Goal: Transaction & Acquisition: Purchase product/service

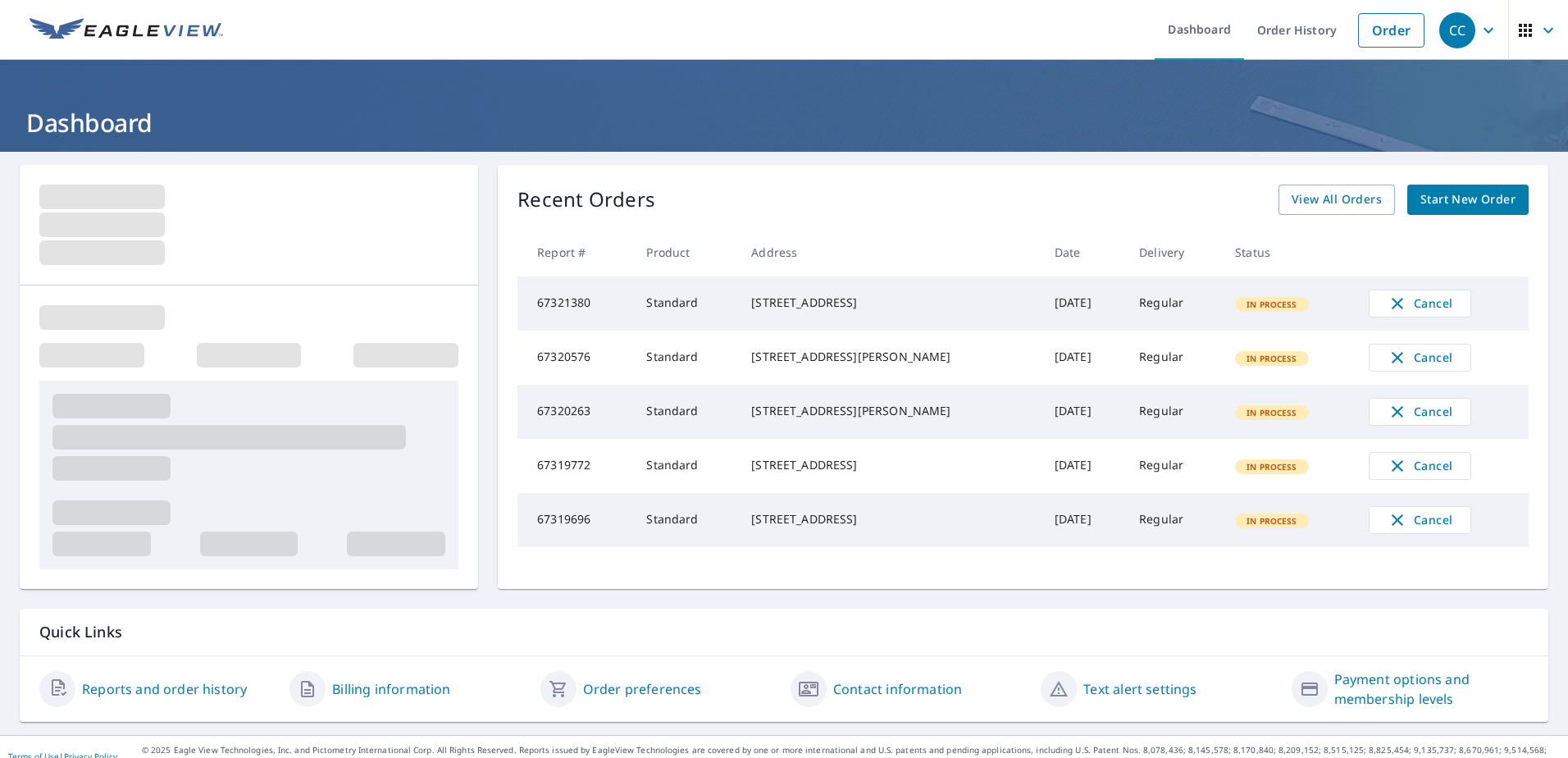
click at [1478, 190] on span "Start New Order" at bounding box center [1467, 199] width 95 height 21
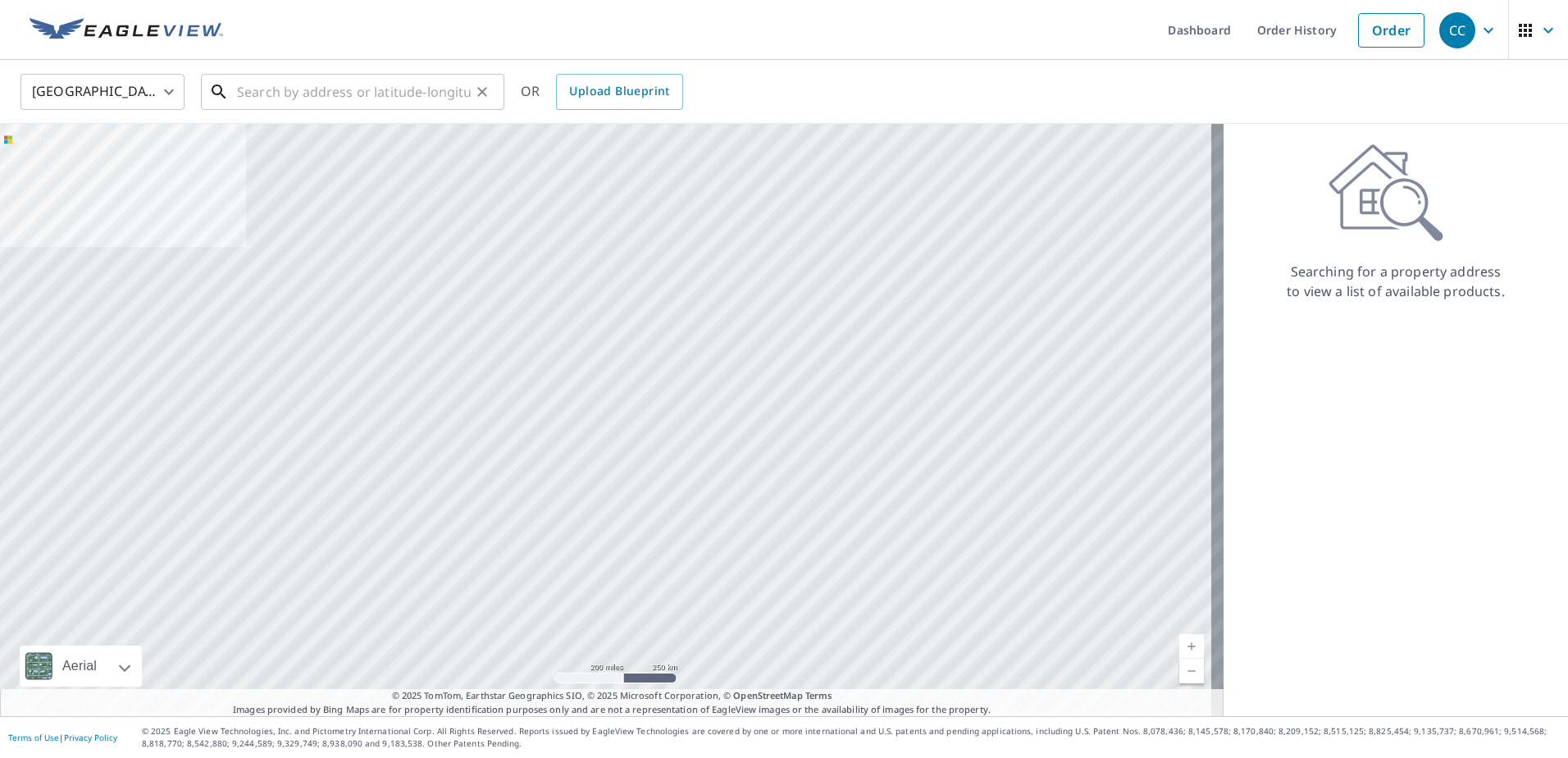
click at [370, 89] on input "text" at bounding box center [354, 92] width 233 height 46
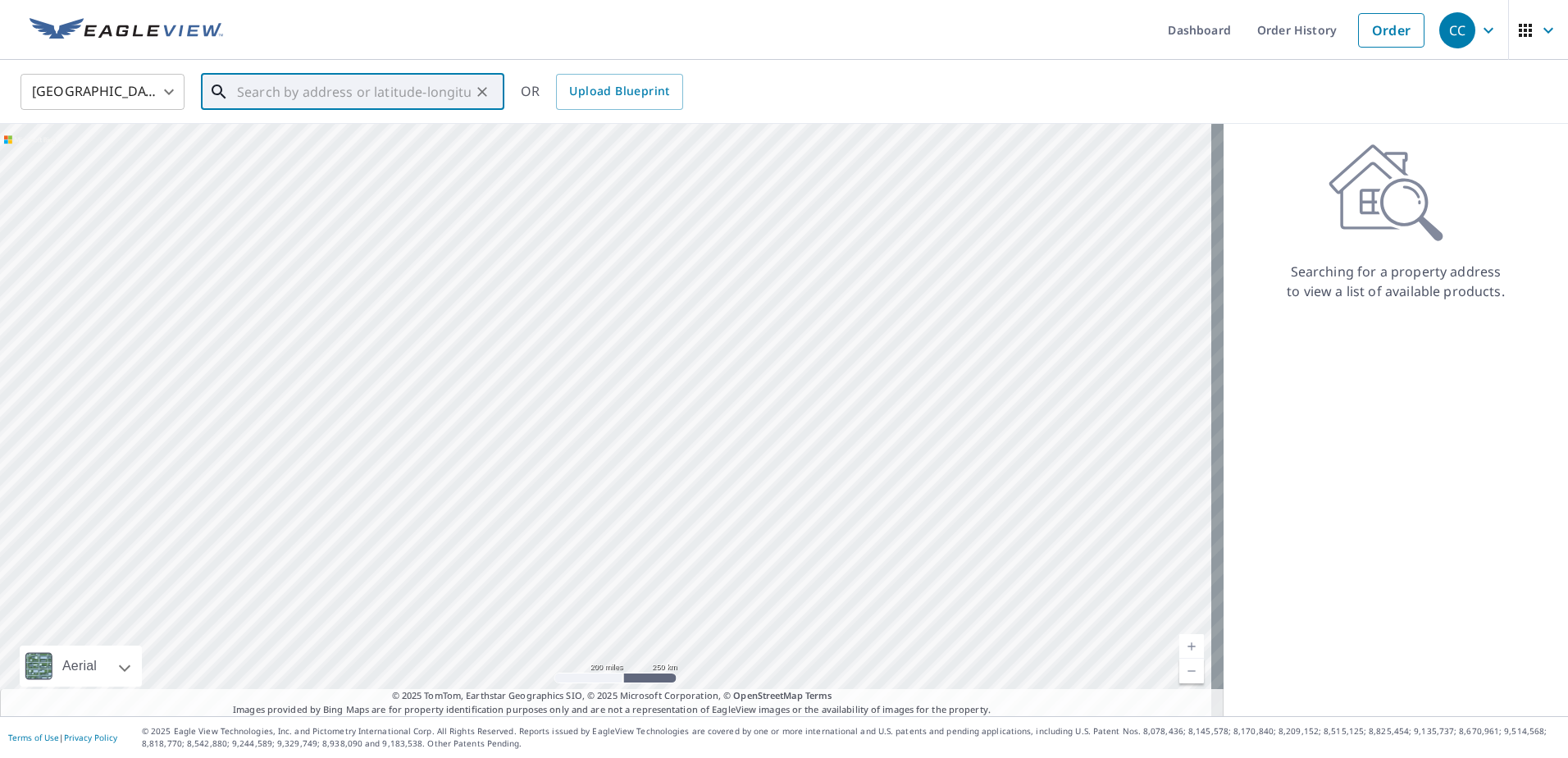
paste input "[STREET_ADDRESS][PERSON_NAME]"
click at [336, 138] on span "[STREET_ADDRESS]" at bounding box center [362, 140] width 257 height 20
type input "[STREET_ADDRESS][PERSON_NAME]"
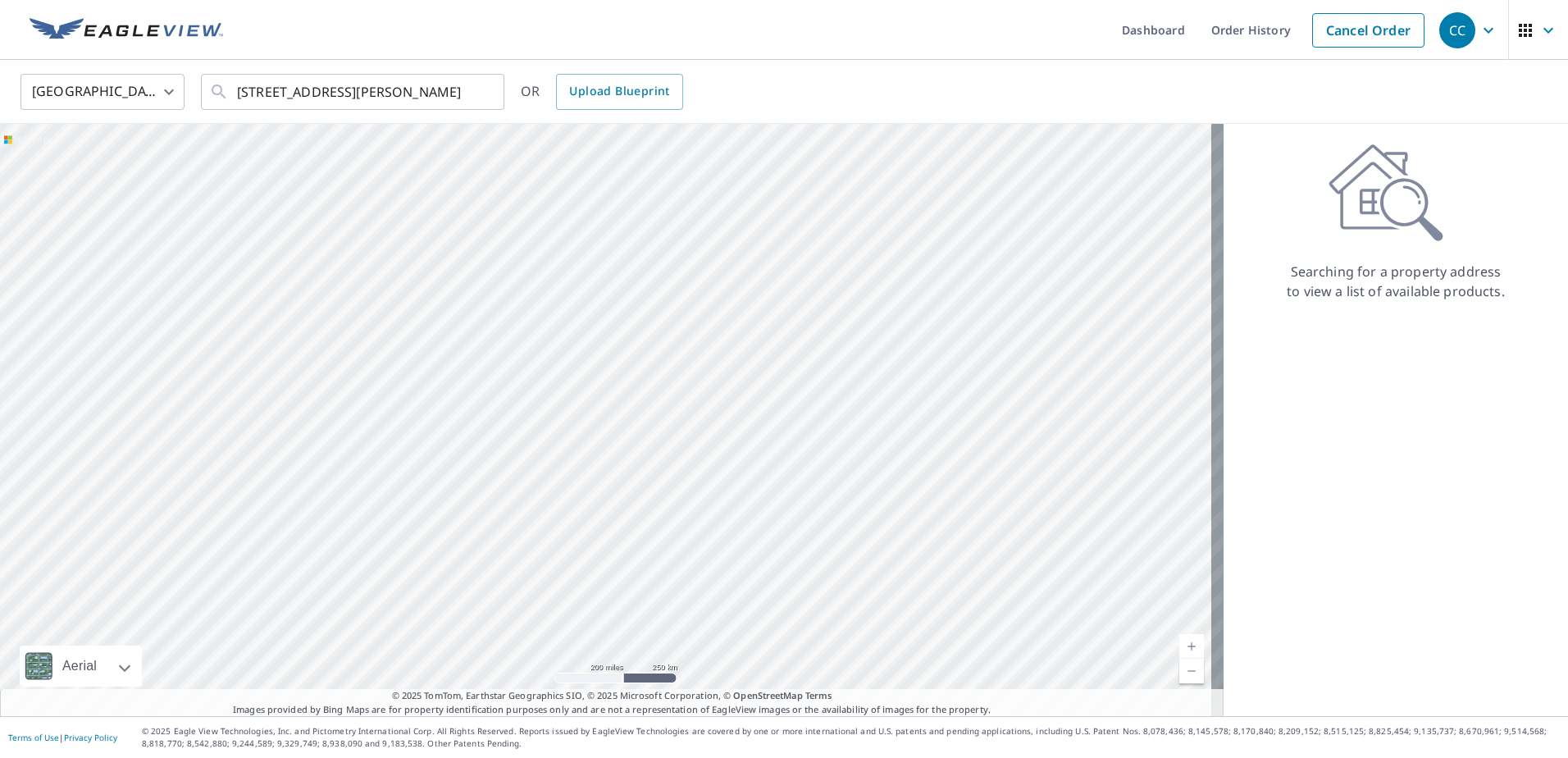
scroll to position [0, 0]
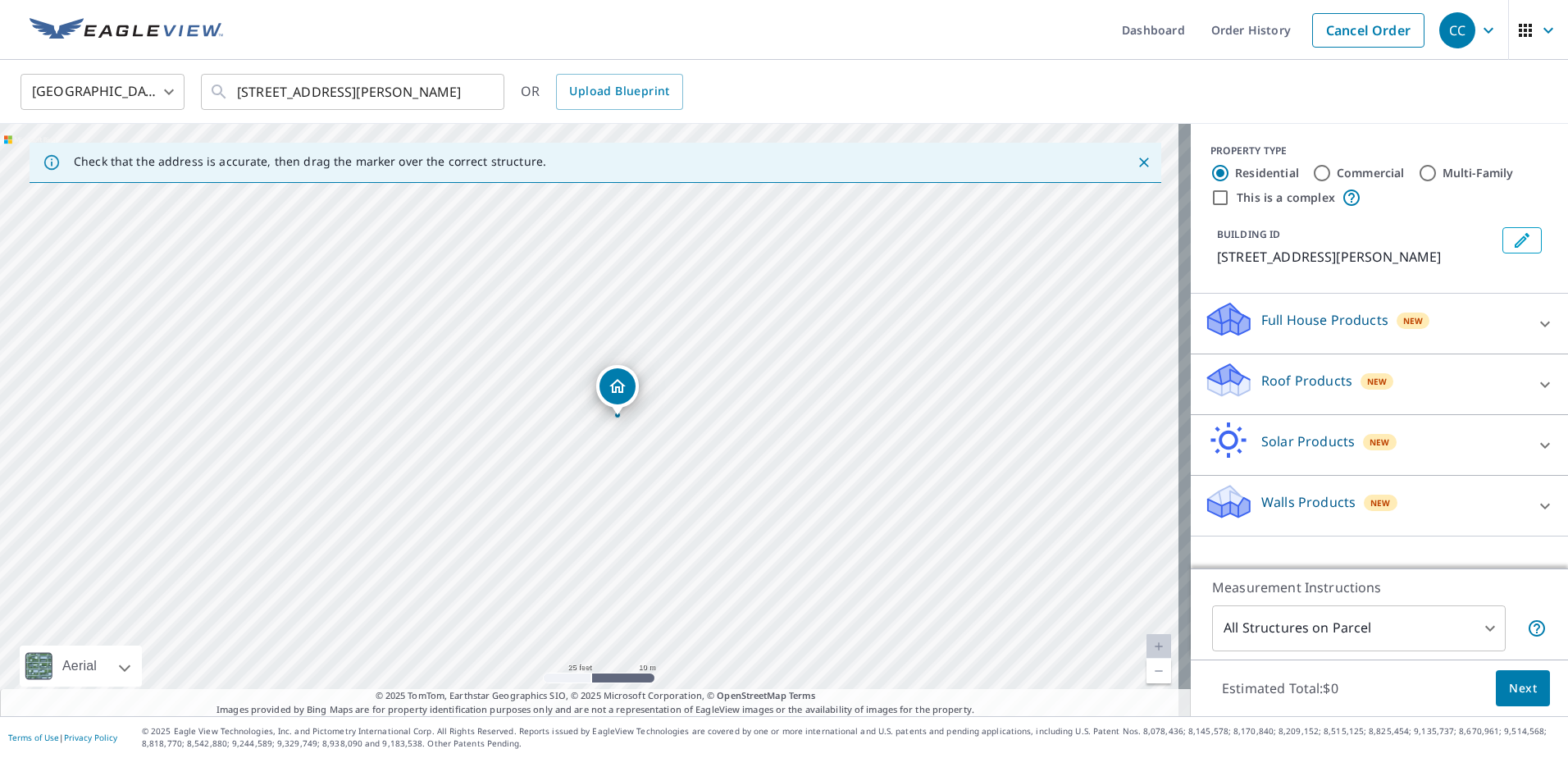
click at [1275, 437] on p "Solar Products" at bounding box center [1309, 442] width 94 height 20
click at [1269, 390] on p "Roof Products" at bounding box center [1307, 381] width 91 height 20
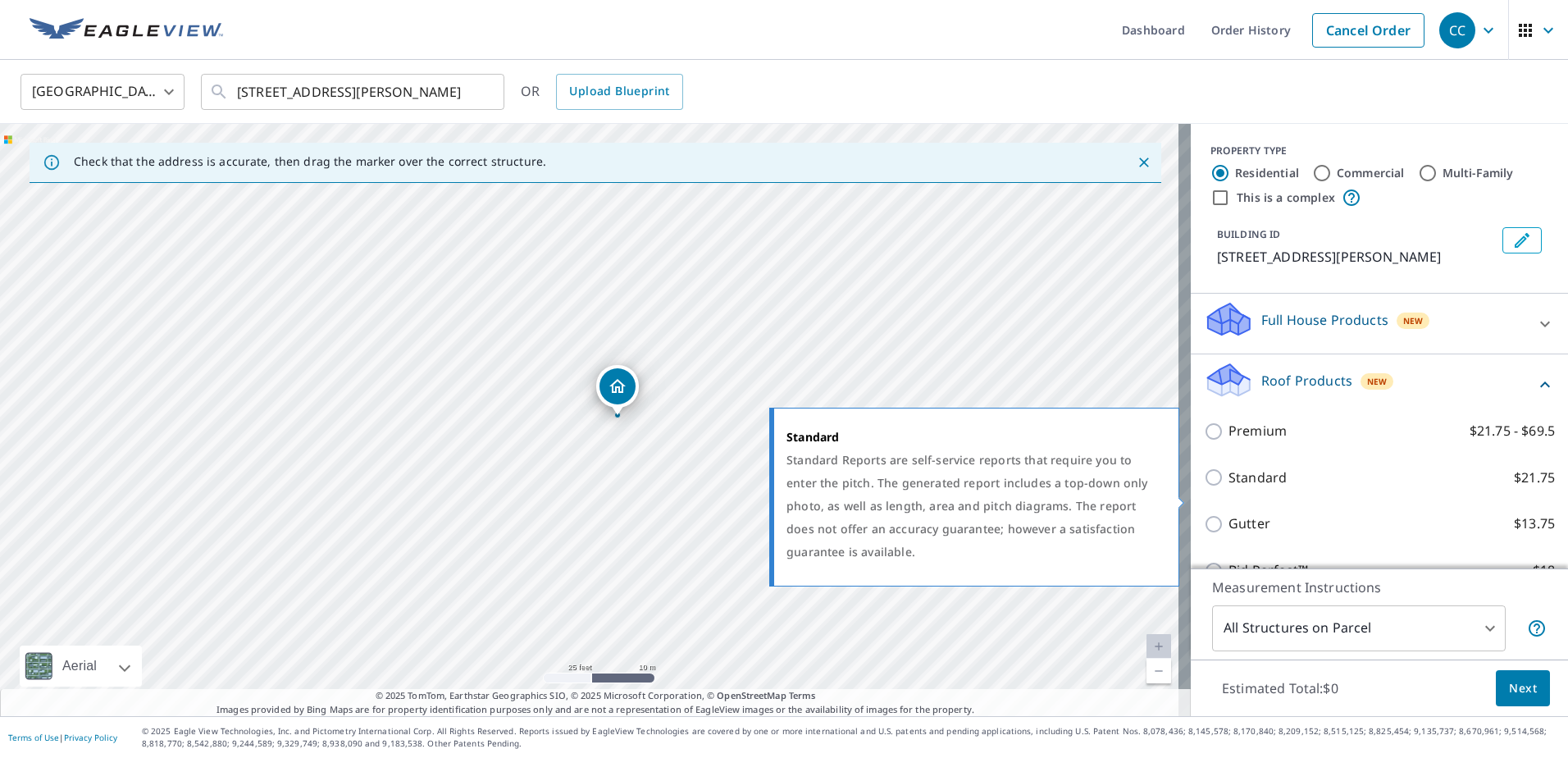
click at [1204, 487] on input "Standard $21.75" at bounding box center [1216, 478] width 25 height 20
checkbox input "true"
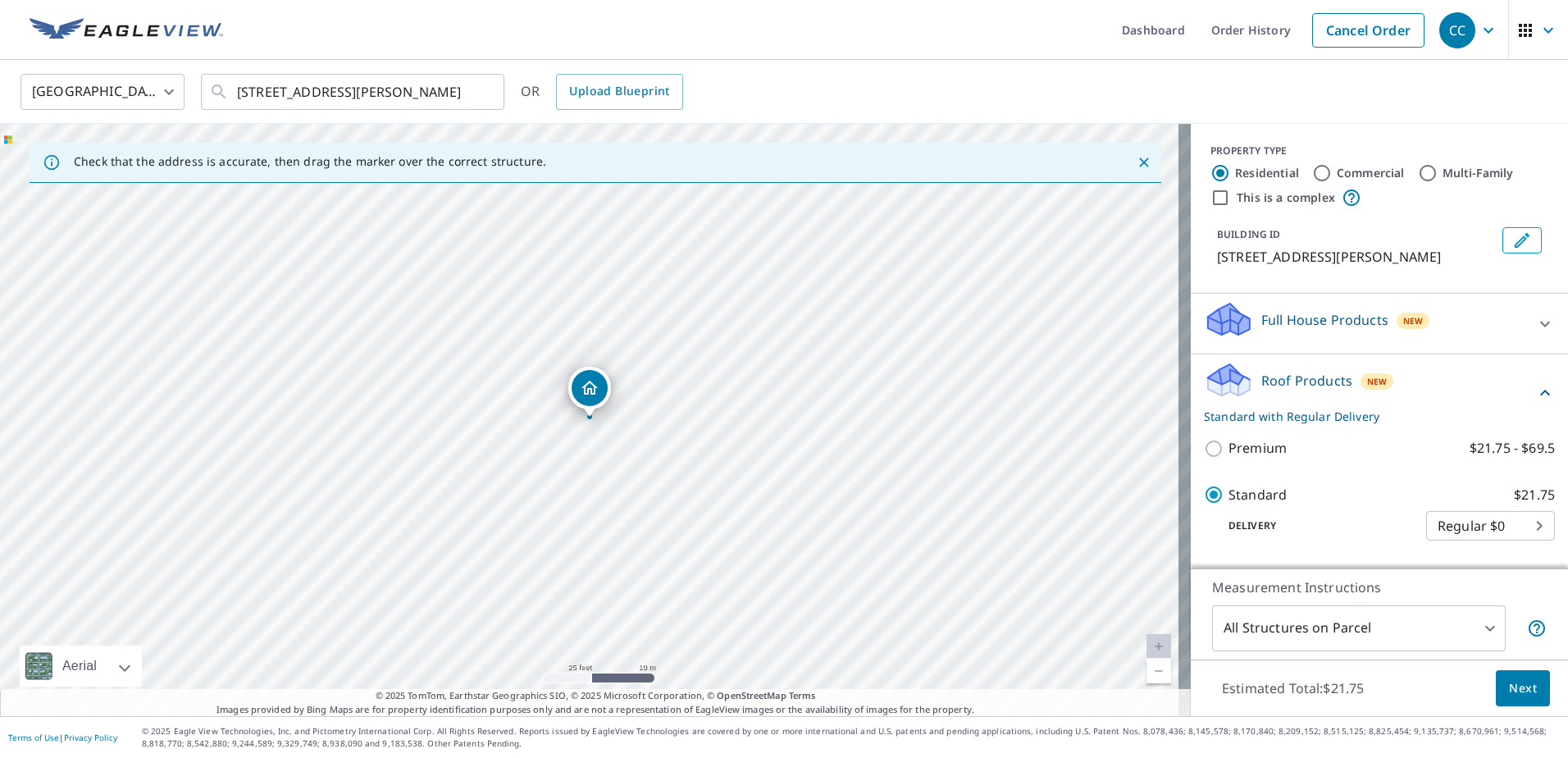
click at [1521, 685] on span "Next" at bounding box center [1523, 688] width 28 height 21
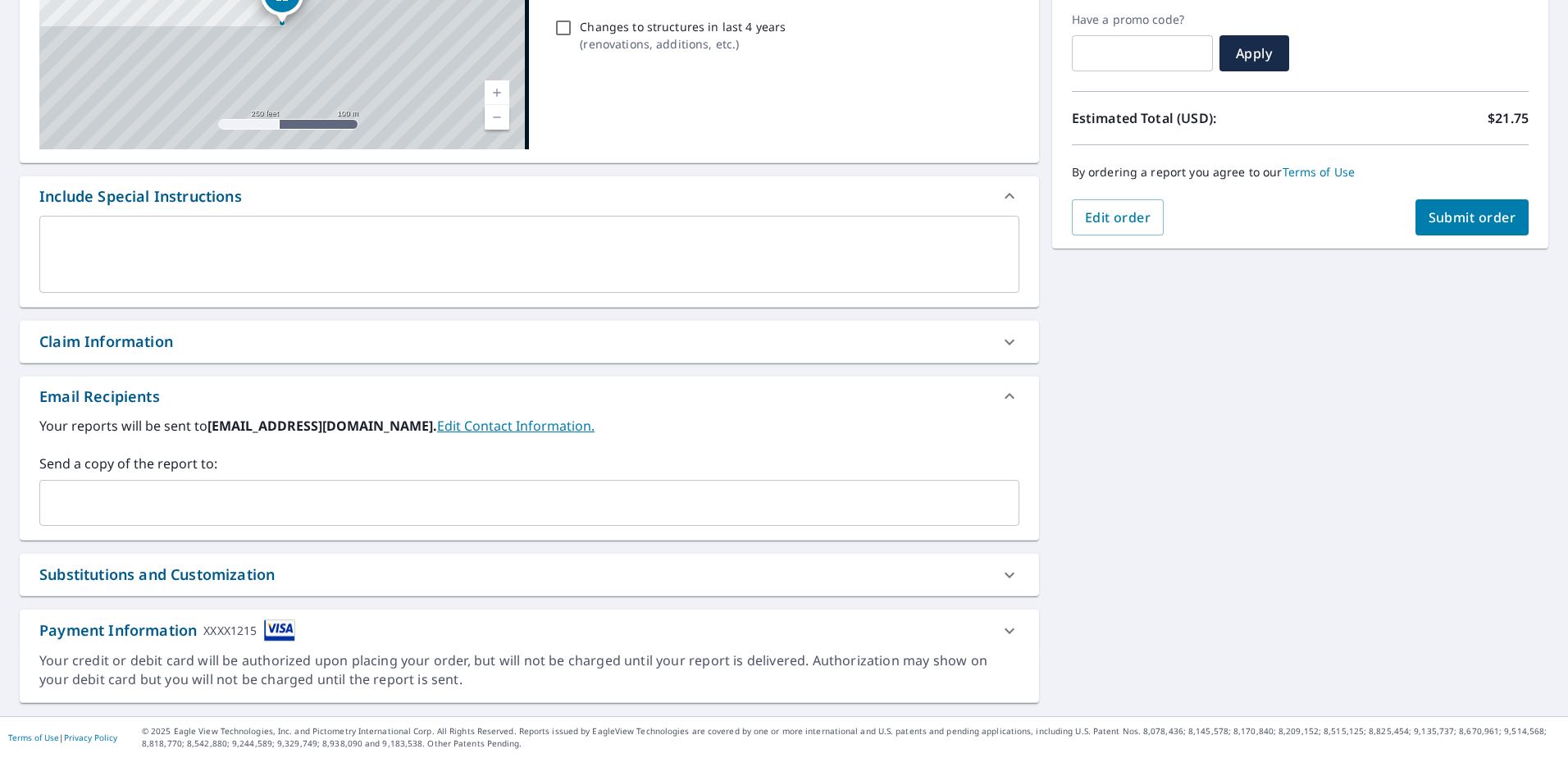
scroll to position [274, 0]
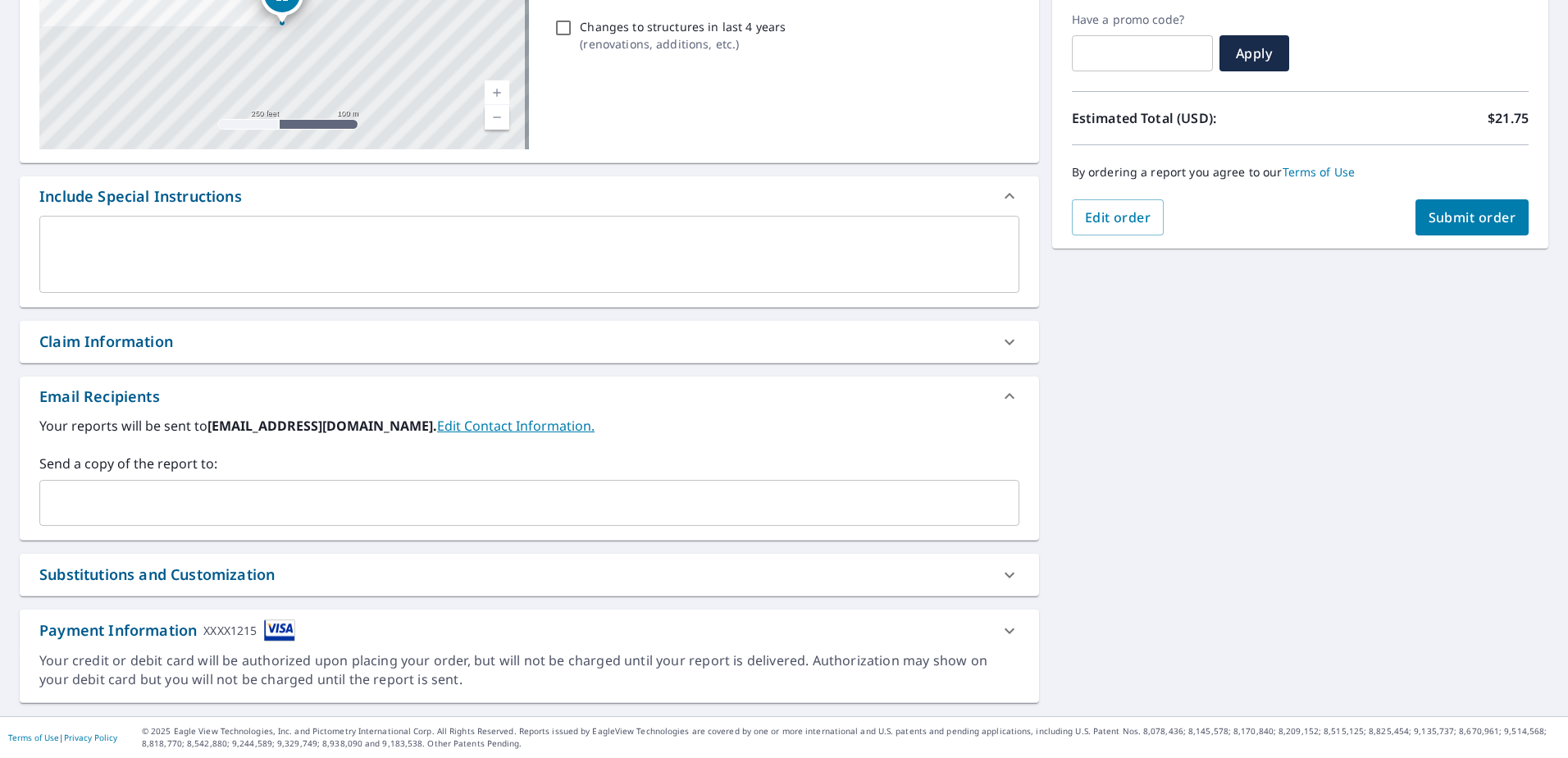
click at [182, 317] on div "**********" at bounding box center [530, 296] width 1019 height 813
click at [183, 334] on div "Claim Information" at bounding box center [514, 341] width 951 height 22
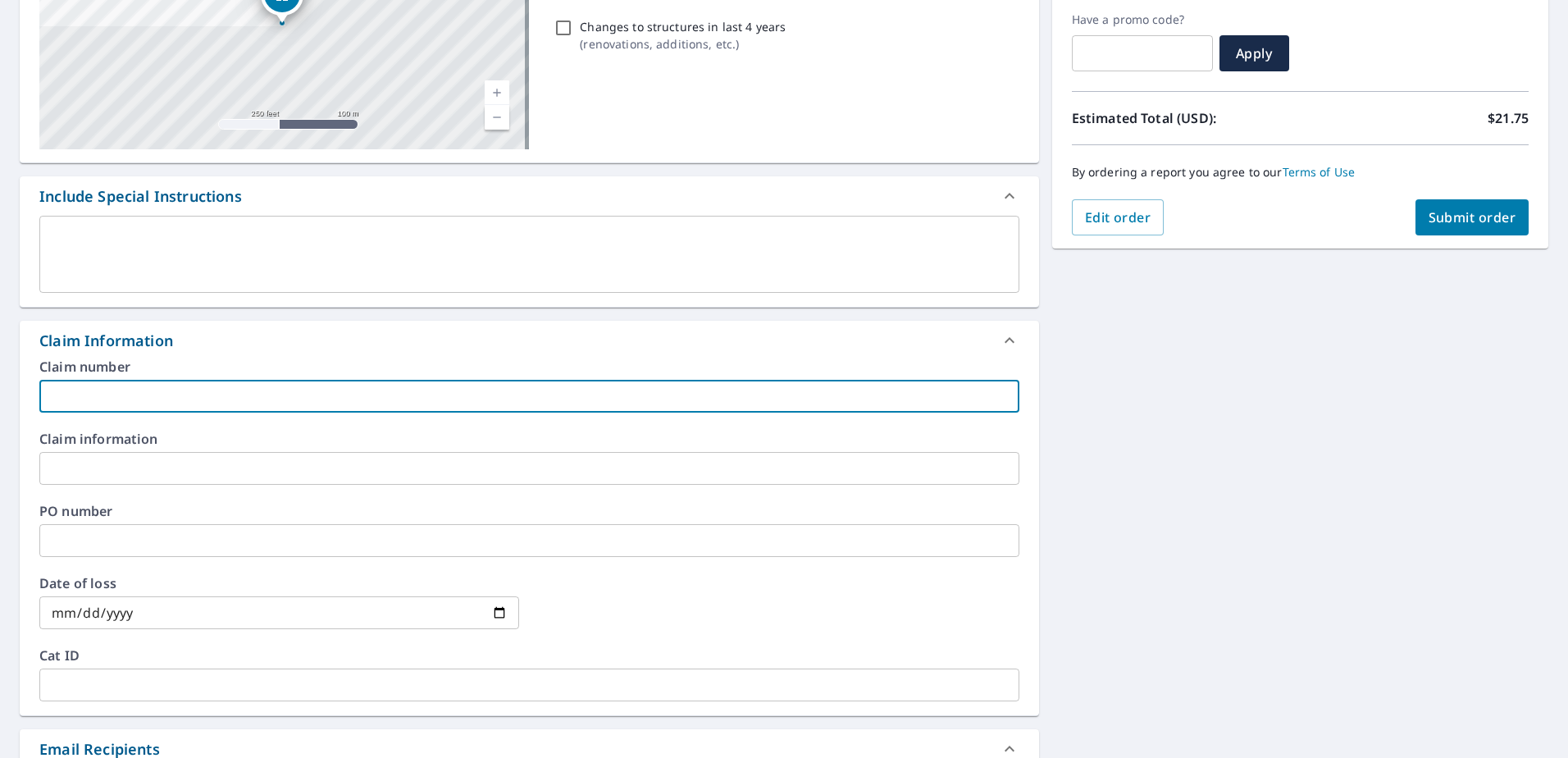
click at [155, 401] on input "text" at bounding box center [529, 396] width 980 height 33
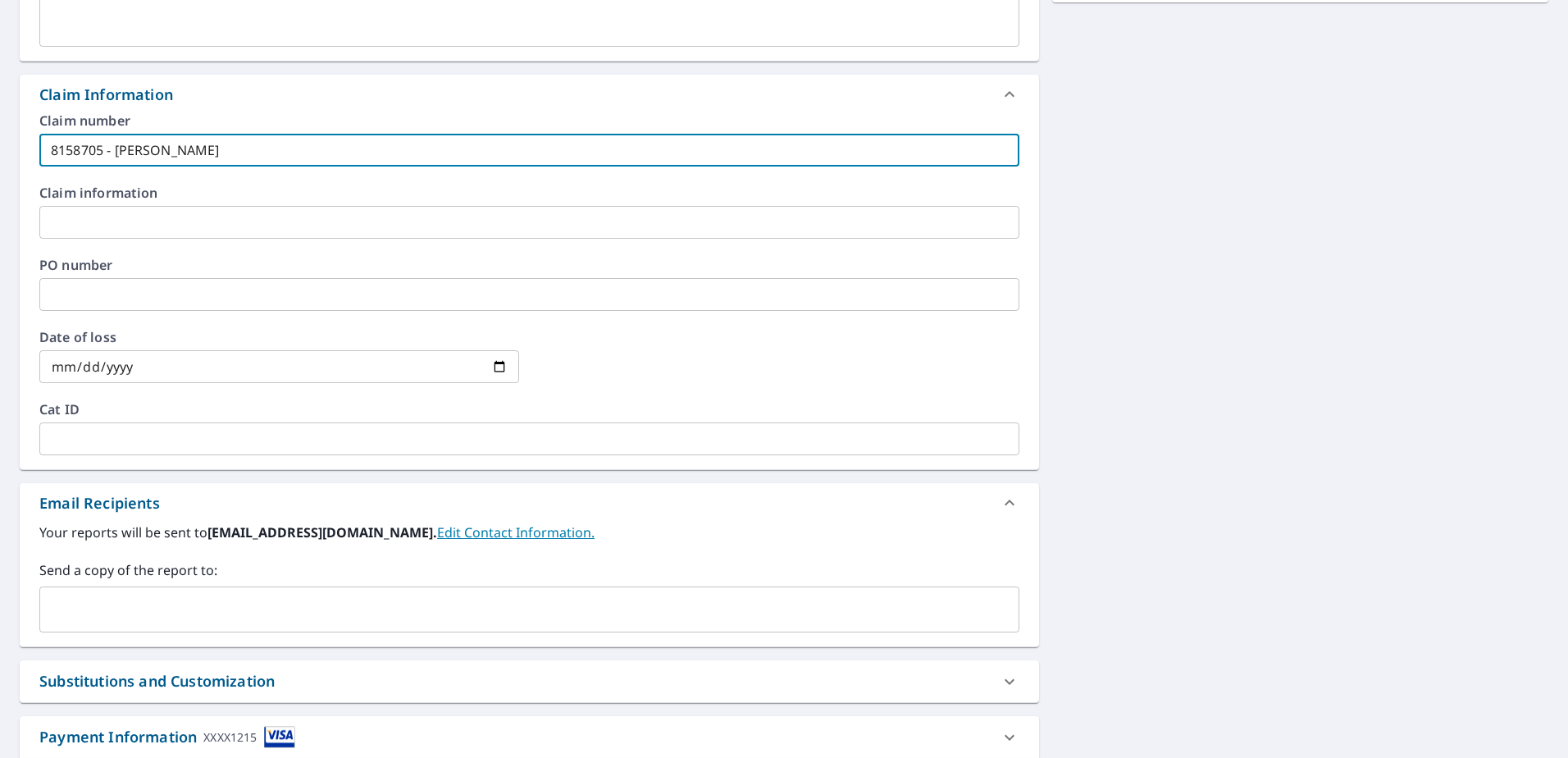
scroll to position [602, 0]
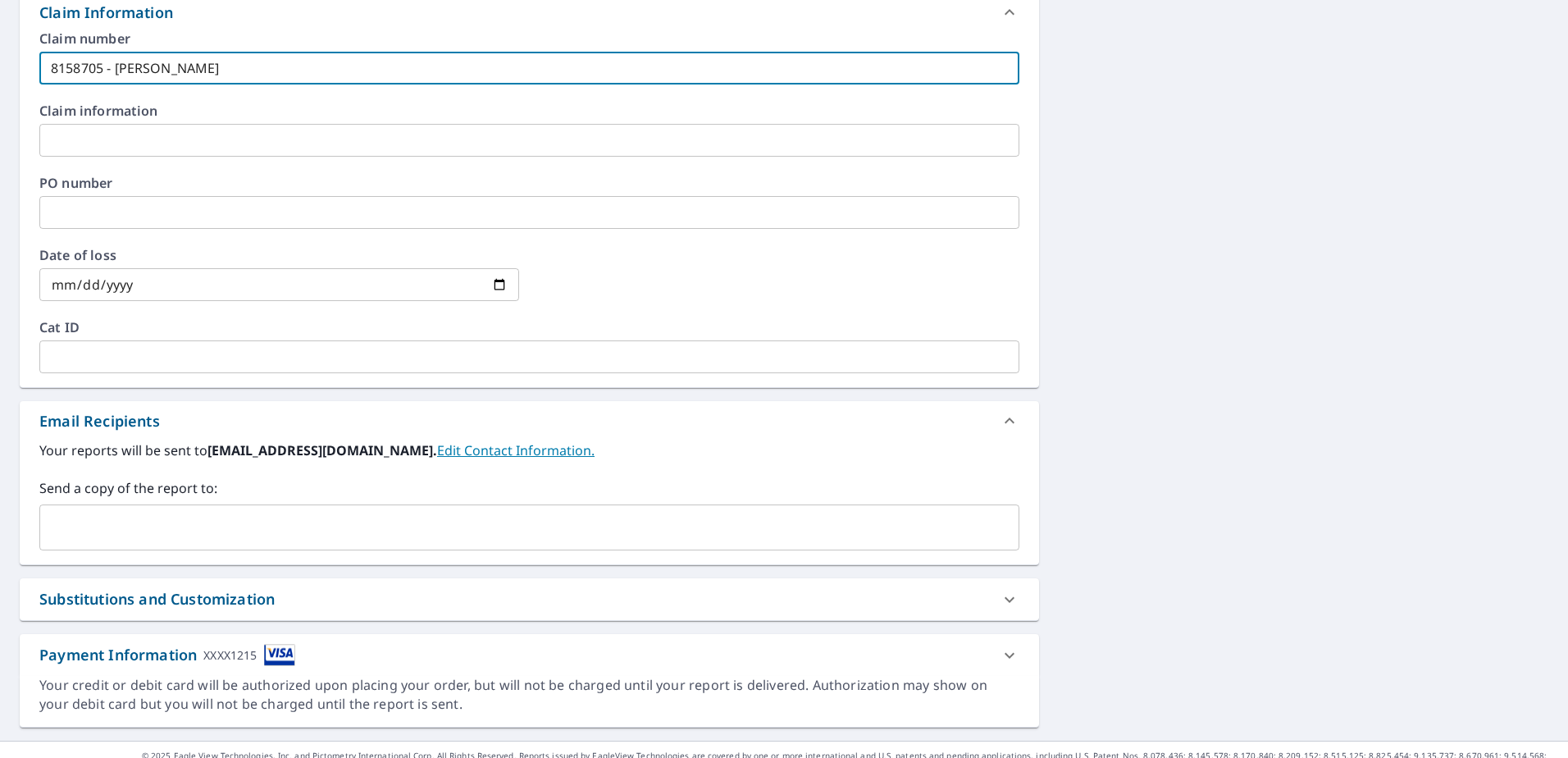
type input "8158705 - [PERSON_NAME]"
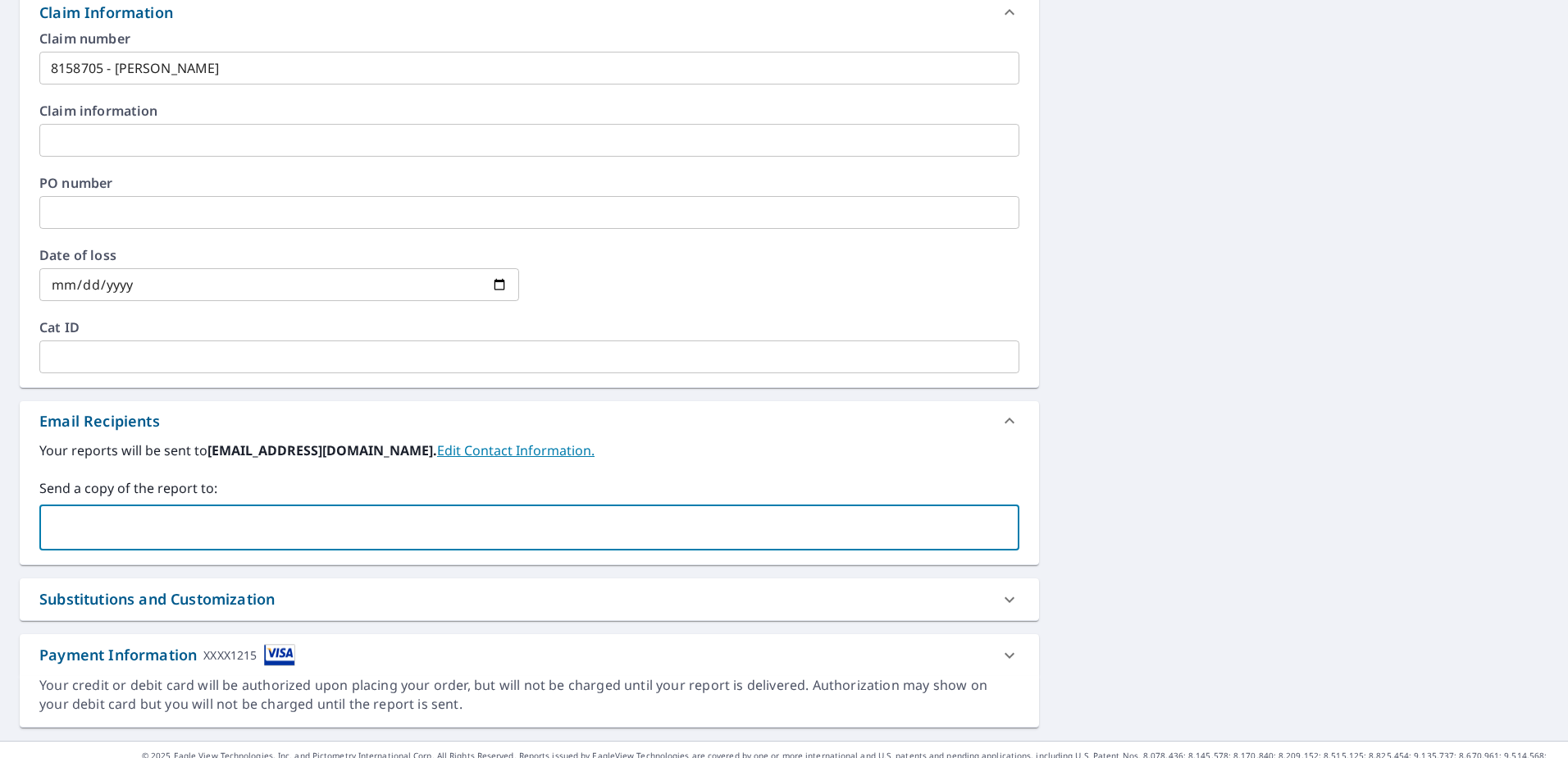
click at [143, 526] on input "text" at bounding box center [517, 527] width 941 height 31
type input "[EMAIL_ADDRESS][DOMAIN_NAME]"
click at [1307, 486] on div "**********" at bounding box center [784, 145] width 1568 height 1192
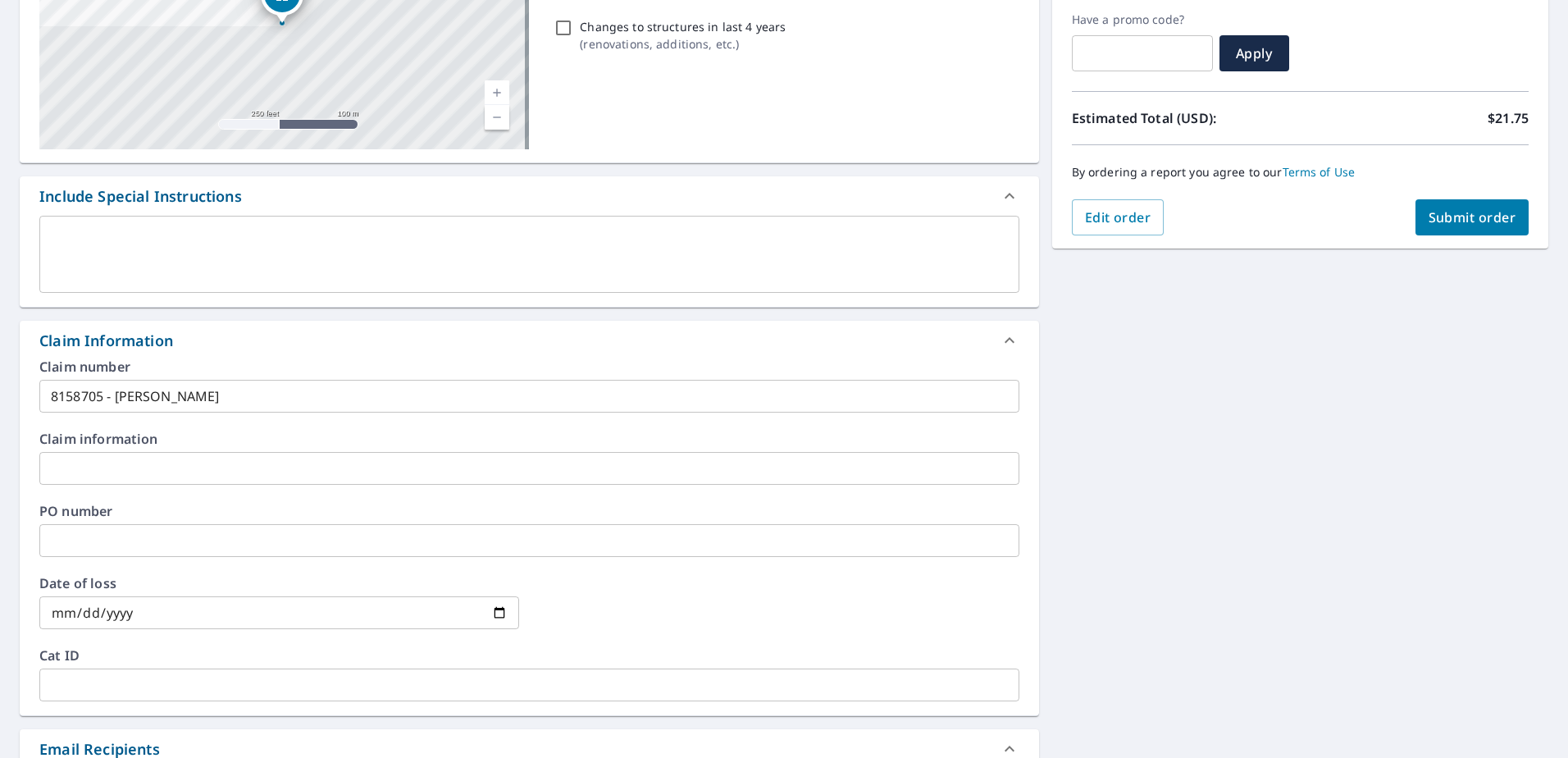
scroll to position [192, 0]
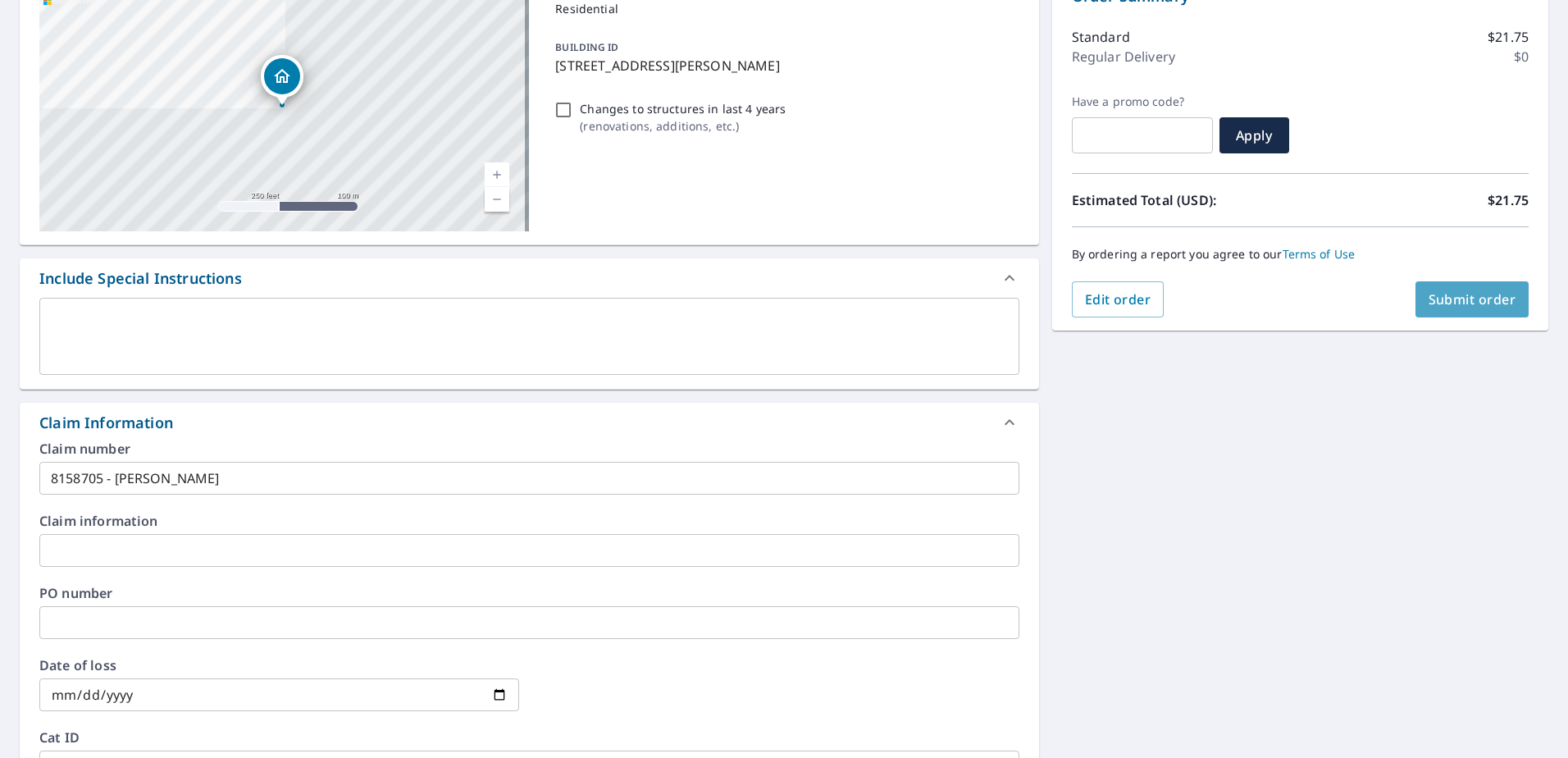
click at [1464, 298] on span "Submit order" at bounding box center [1472, 299] width 88 height 18
